Goal: Task Accomplishment & Management: Manage account settings

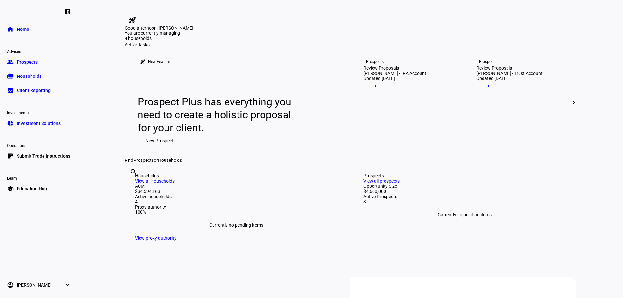
click at [36, 80] on link "folder_copy Households" at bounding box center [39, 76] width 70 height 13
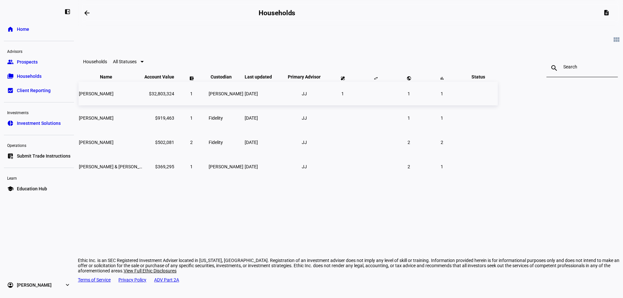
click at [114, 96] on span "[PERSON_NAME]" at bounding box center [96, 93] width 35 height 5
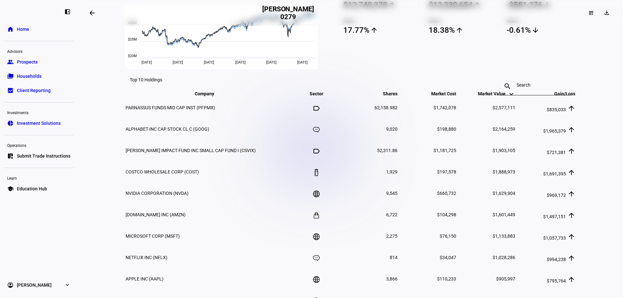
scroll to position [325, 0]
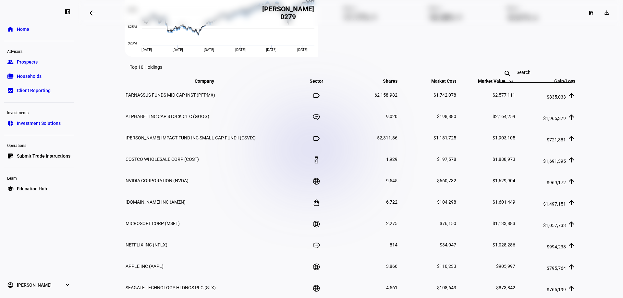
click at [32, 155] on span "Submit Trade Instructions" at bounding box center [44, 156] width 54 height 6
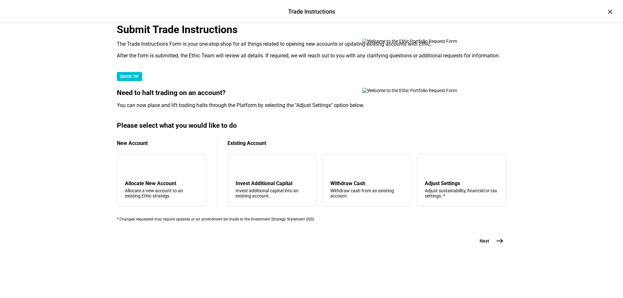
scroll to position [130, 0]
click at [436, 199] on div "Adjust Settings Adjust sustainability, financial or tax settings. *" at bounding box center [461, 190] width 73 height 18
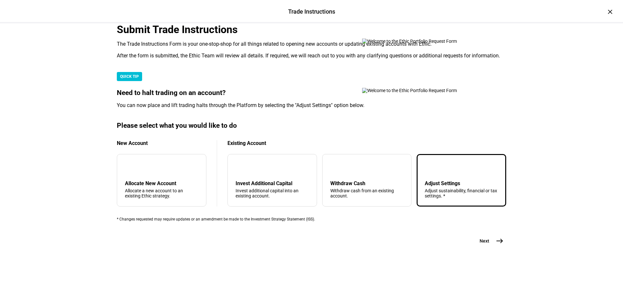
click at [500, 248] on span "east" at bounding box center [500, 241] width 13 height 13
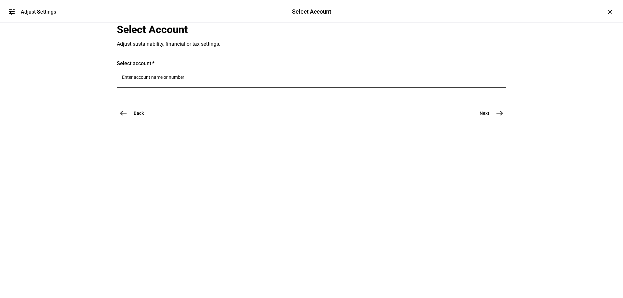
click at [188, 80] on input "Number" at bounding box center [311, 77] width 379 height 5
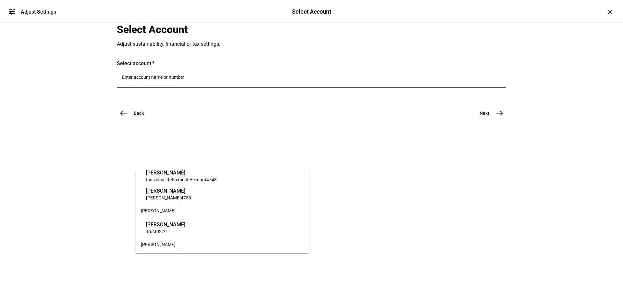
scroll to position [32, 0]
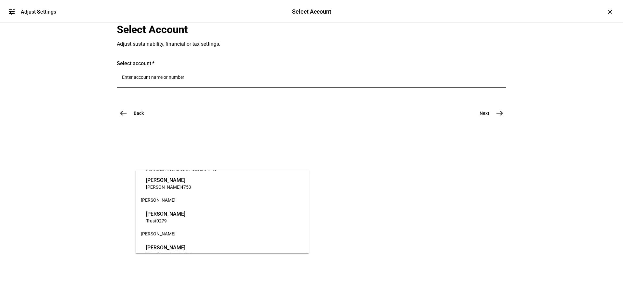
click at [161, 210] on span "[PERSON_NAME]" at bounding box center [165, 213] width 39 height 7
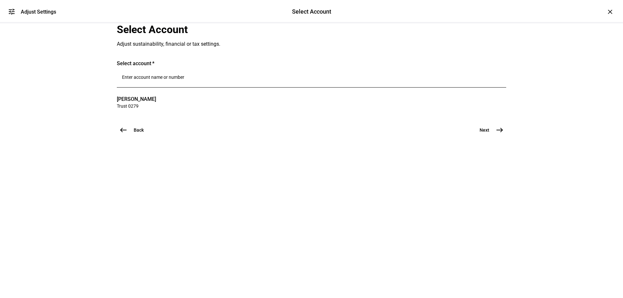
click at [501, 134] on mat-icon "east" at bounding box center [500, 130] width 8 height 8
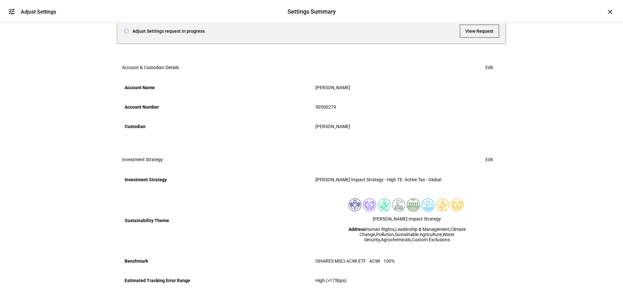
scroll to position [36, 0]
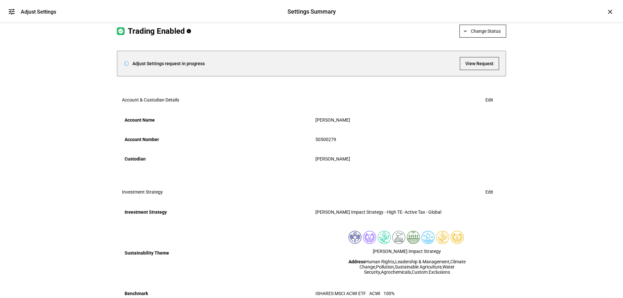
click at [463, 34] on mat-icon "expand_more" at bounding box center [466, 31] width 6 height 6
click at [480, 108] on span "Halt Trading" at bounding box center [486, 109] width 29 height 5
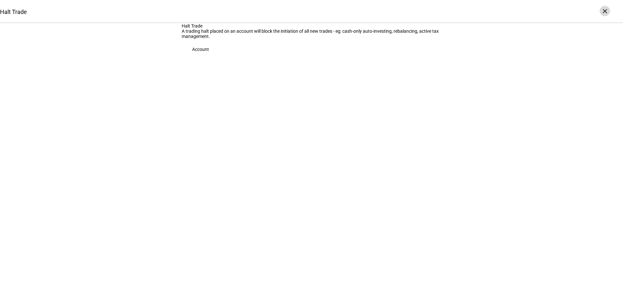
click at [604, 11] on div "×" at bounding box center [605, 11] width 10 height 10
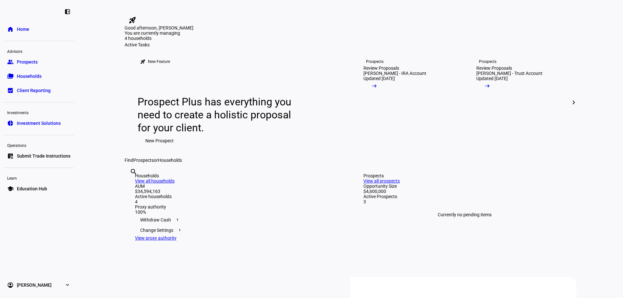
click at [25, 76] on span "Households" at bounding box center [29, 76] width 25 height 6
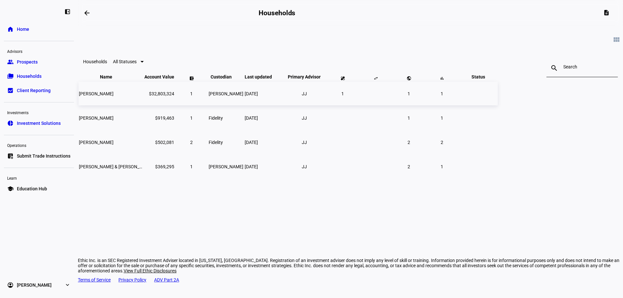
click at [114, 96] on span "[PERSON_NAME]" at bounding box center [96, 93] width 35 height 5
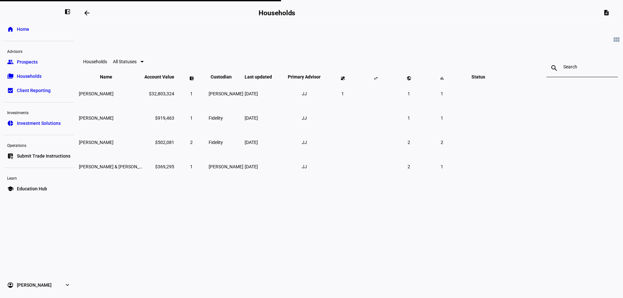
click at [32, 155] on span "Submit Trade Instructions" at bounding box center [44, 156] width 54 height 6
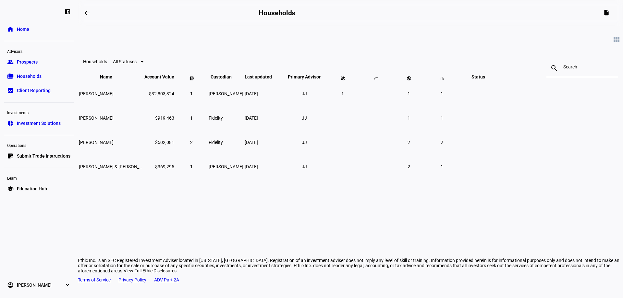
click at [29, 156] on span "Submit Trade Instructions" at bounding box center [44, 156] width 54 height 6
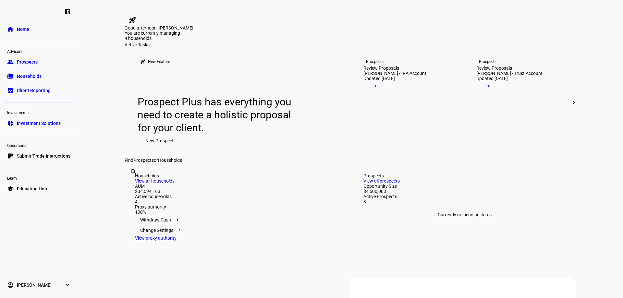
click at [24, 75] on span "Households" at bounding box center [29, 76] width 25 height 6
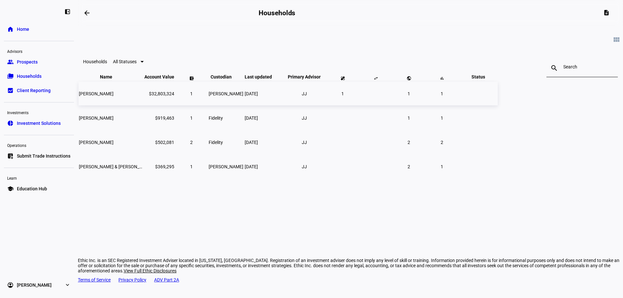
click at [114, 96] on span "[PERSON_NAME]" at bounding box center [96, 93] width 35 height 5
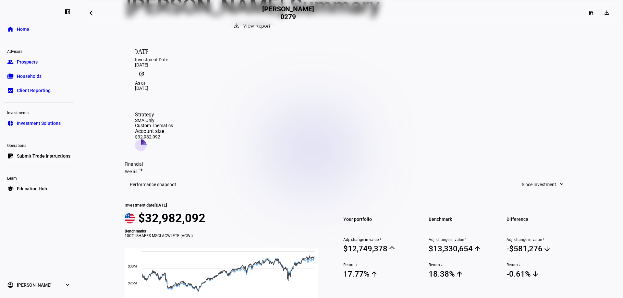
scroll to position [65, 0]
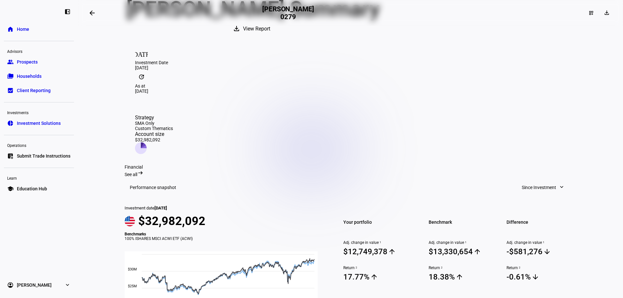
click at [38, 154] on span "Submit Trade Instructions" at bounding box center [44, 156] width 54 height 6
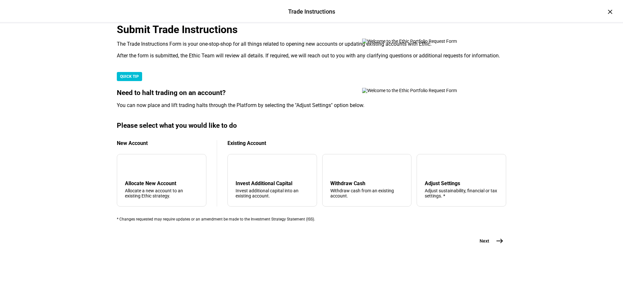
scroll to position [97, 0]
click at [434, 199] on div "Adjust Settings Adjust sustainability, financial or tax settings. *" at bounding box center [461, 190] width 73 height 18
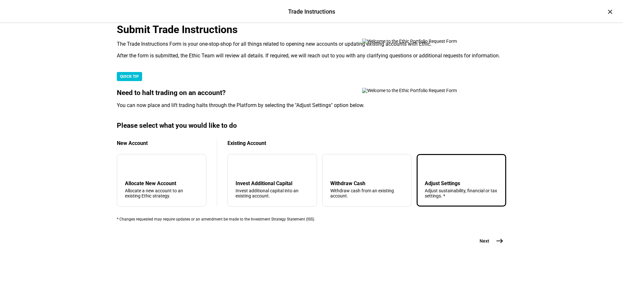
scroll to position [155, 0]
click at [502, 248] on span "east" at bounding box center [500, 241] width 13 height 13
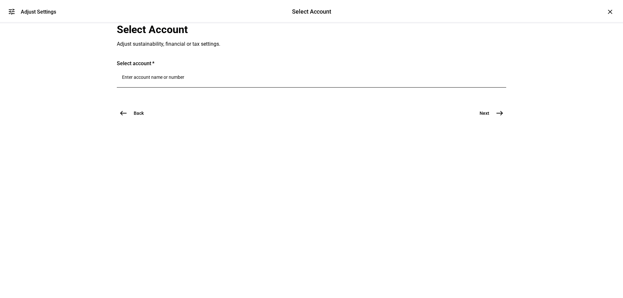
scroll to position [0, 0]
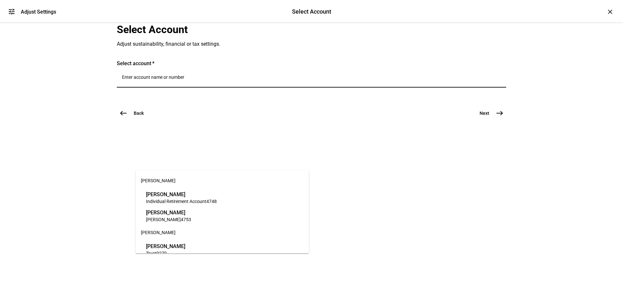
click at [177, 80] on input "Number" at bounding box center [311, 77] width 379 height 5
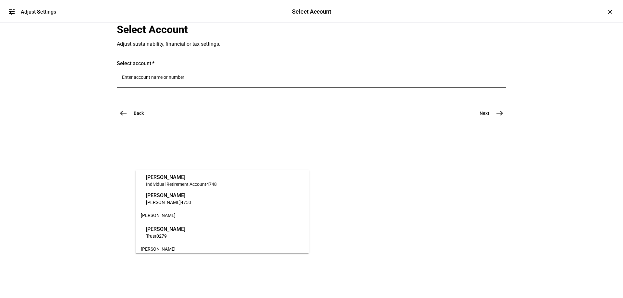
scroll to position [32, 0]
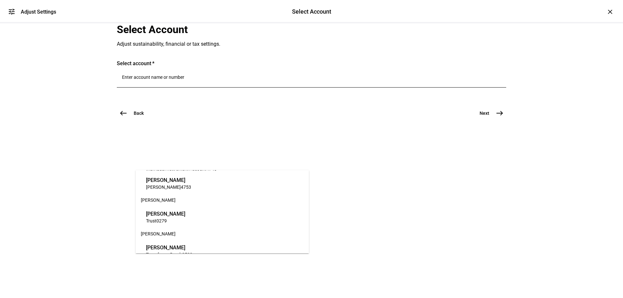
click at [177, 216] on span "[PERSON_NAME]" at bounding box center [165, 213] width 39 height 7
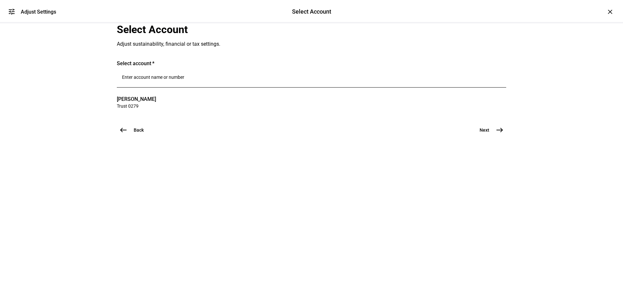
click at [499, 134] on mat-icon "east" at bounding box center [500, 130] width 8 height 8
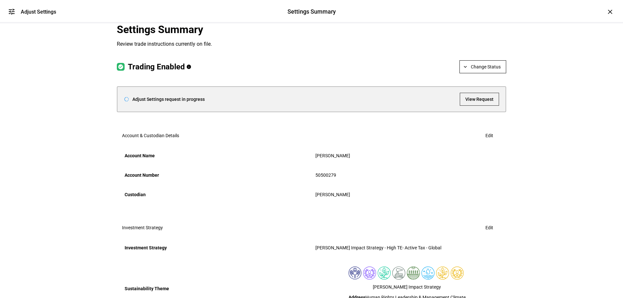
click at [126, 101] on icon at bounding box center [126, 99] width 4 height 4
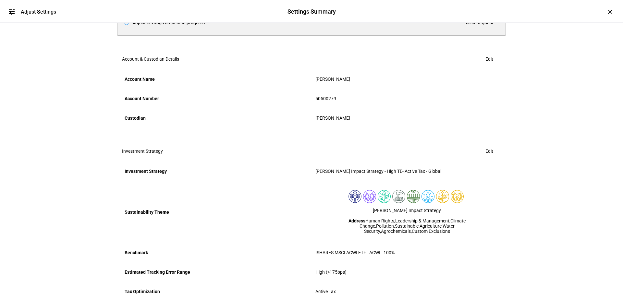
scroll to position [68, 0]
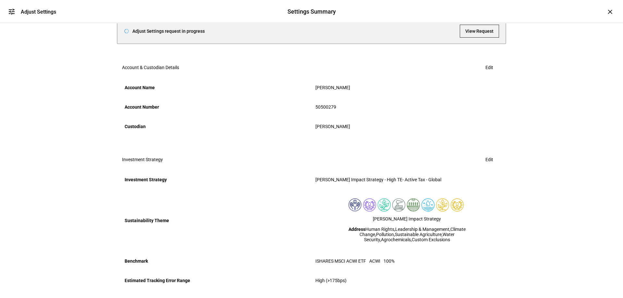
click at [476, 76] on span "Halt Trading" at bounding box center [486, 77] width 29 height 5
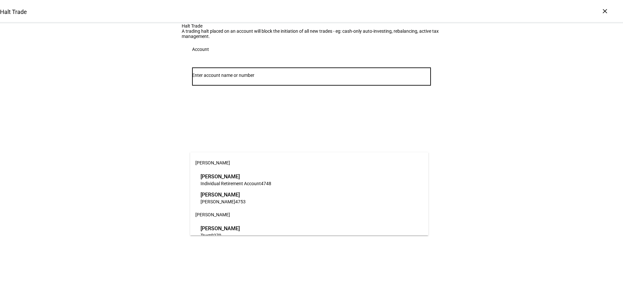
click at [216, 78] on input "Number" at bounding box center [311, 75] width 239 height 5
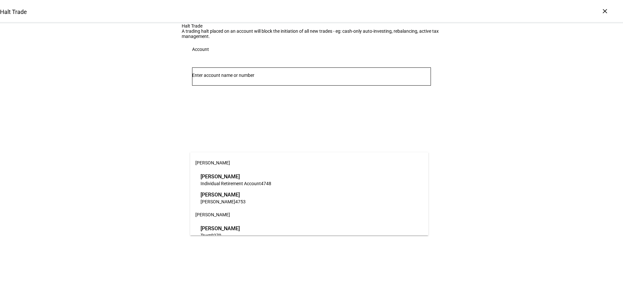
click at [224, 229] on span "[PERSON_NAME]" at bounding box center [220, 228] width 39 height 7
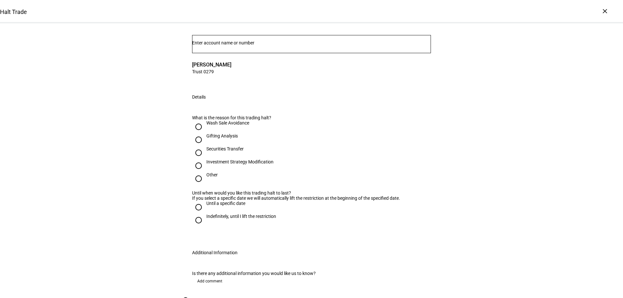
scroll to position [65, 0]
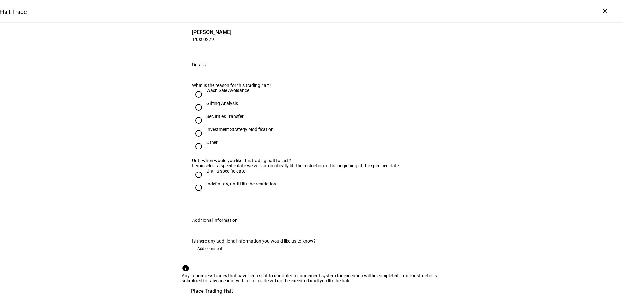
click at [197, 153] on input "Other" at bounding box center [198, 146] width 13 height 13
radio input "true"
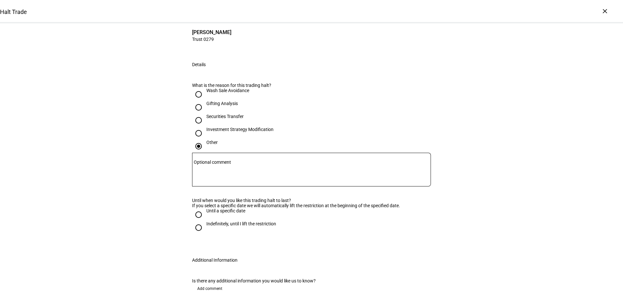
click at [226, 165] on mat-label "Optional comment" at bounding box center [212, 162] width 37 height 5
click at [226, 182] on textarea "Optional comment" at bounding box center [311, 169] width 239 height 23
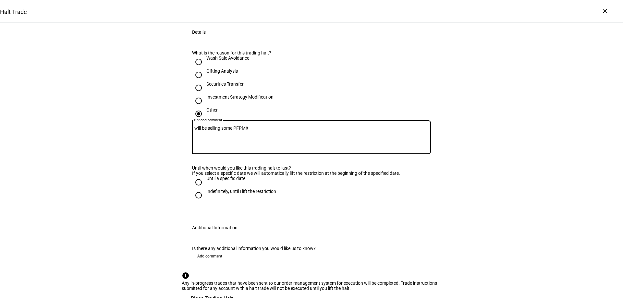
scroll to position [130, 0]
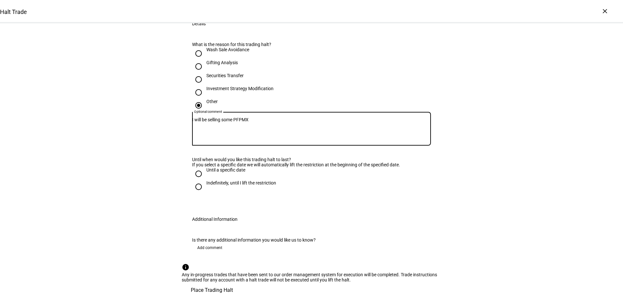
type textarea "I will be selling some PFPMX"
click at [195, 194] on input "Indefinitely, until I lift the restriction" at bounding box center [198, 187] width 13 height 13
radio input "true"
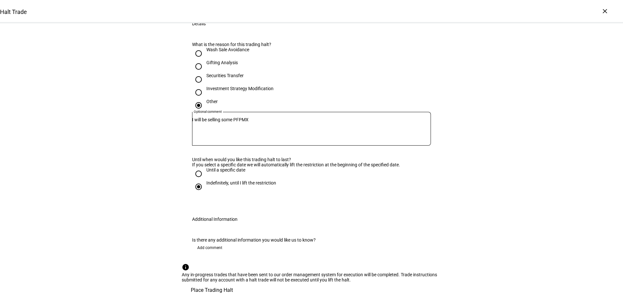
scroll to position [263, 0]
click at [233, 283] on span "Place Trading Halt" at bounding box center [212, 291] width 42 height 16
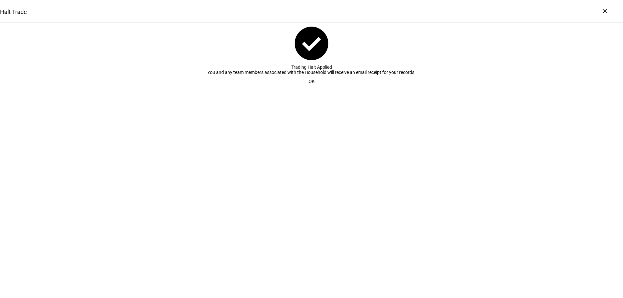
scroll to position [0, 0]
click at [311, 88] on span "OK" at bounding box center [312, 81] width 6 height 13
